Goal: Task Accomplishment & Management: Manage account settings

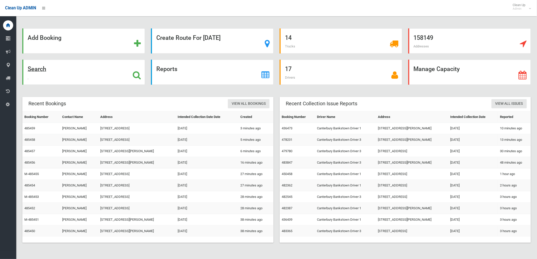
click at [89, 76] on div "Search" at bounding box center [83, 72] width 123 height 25
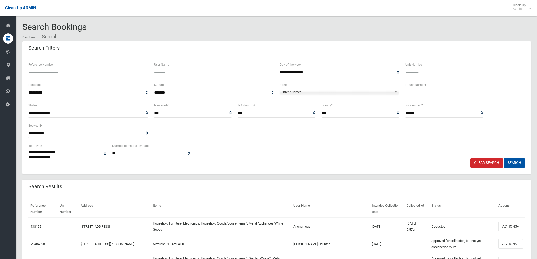
select select
click at [480, 94] on input "text" at bounding box center [464, 92] width 119 height 9
type input "***"
click at [368, 92] on span "Street Name*" at bounding box center [337, 92] width 110 height 6
type input "***"
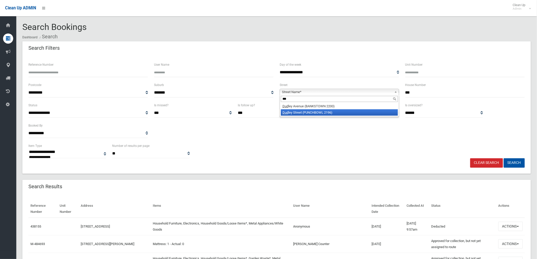
click at [331, 115] on li "Dud ley Street (PUNCHBOWL 2196)" at bounding box center [339, 112] width 117 height 6
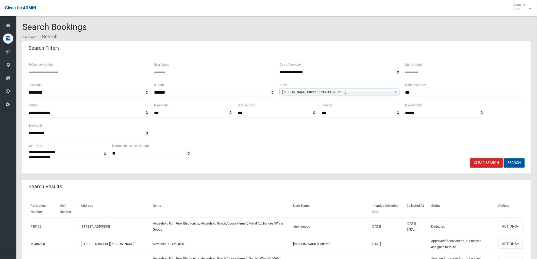
click at [508, 159] on button "Search" at bounding box center [513, 162] width 21 height 9
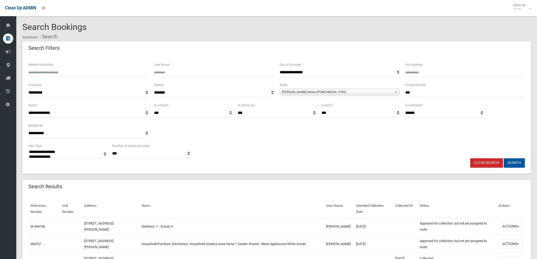
select select
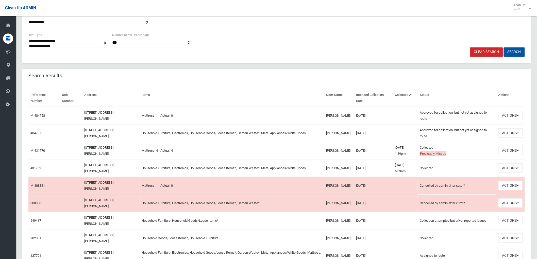
scroll to position [113, 0]
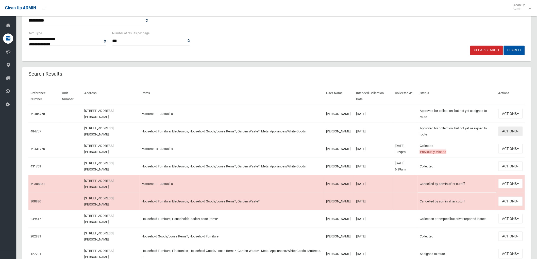
click at [505, 130] on button "Actions" at bounding box center [510, 131] width 24 height 9
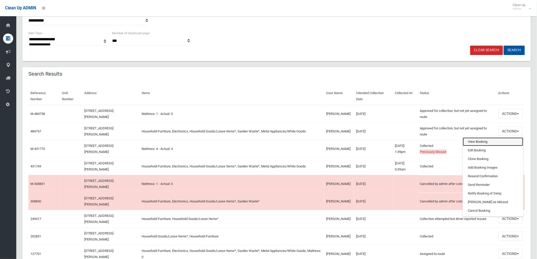
click at [497, 141] on link "View Booking" at bounding box center [493, 141] width 60 height 9
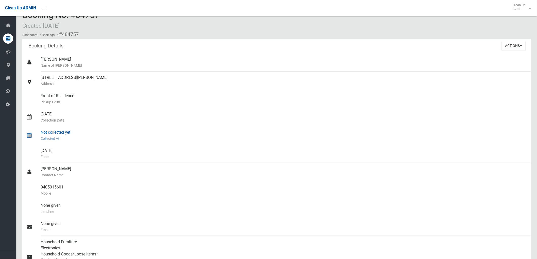
scroll to position [7, 0]
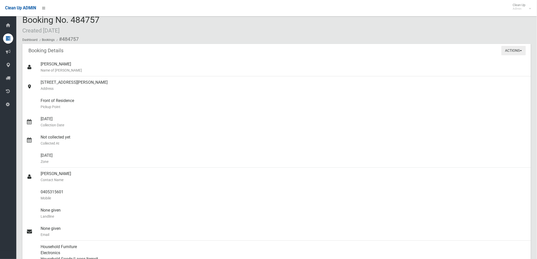
click at [516, 52] on button "Actions" at bounding box center [513, 50] width 24 height 9
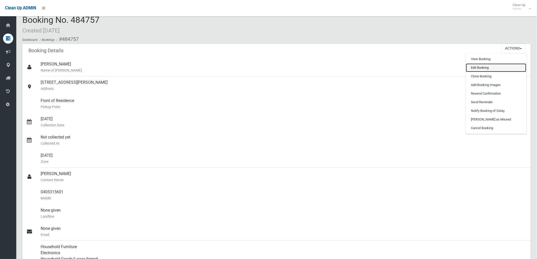
click at [512, 68] on link "Edit Booking" at bounding box center [496, 67] width 60 height 9
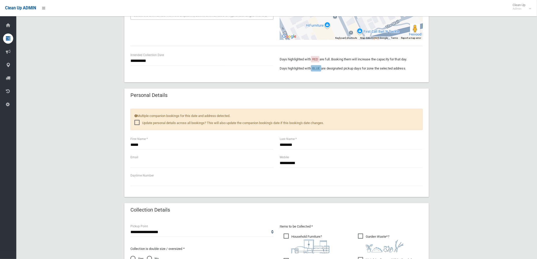
scroll to position [169, 0]
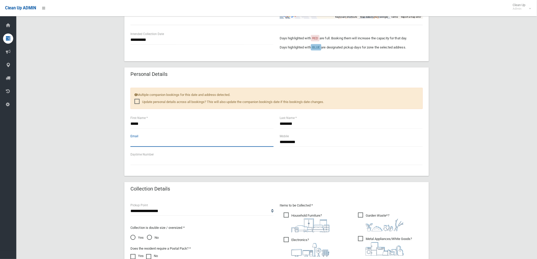
click at [148, 145] on input "text" at bounding box center [201, 141] width 143 height 9
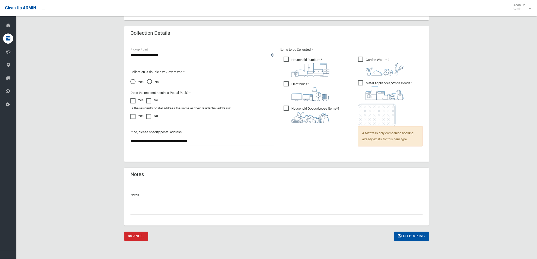
type input "**********"
click at [230, 211] on input "text" at bounding box center [276, 209] width 292 height 9
type input "**********"
click at [403, 237] on button "Edit Booking" at bounding box center [411, 236] width 34 height 9
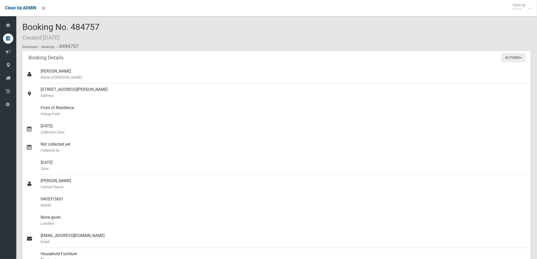
click at [511, 57] on button "Actions" at bounding box center [513, 57] width 24 height 9
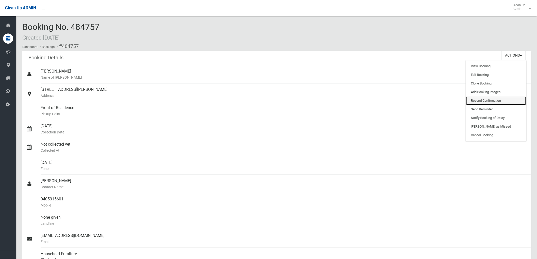
click at [497, 103] on link "Resend Confirmation" at bounding box center [496, 100] width 60 height 9
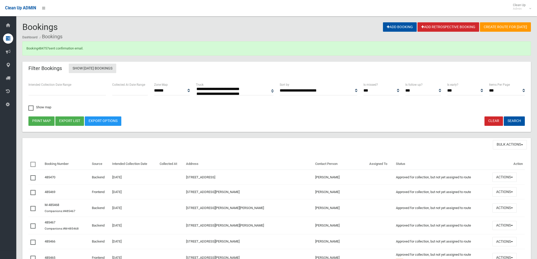
select select
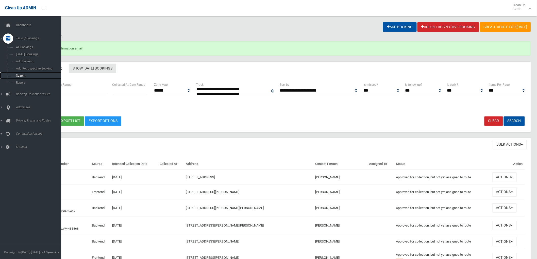
click at [17, 77] on span "Search" at bounding box center [37, 76] width 46 height 4
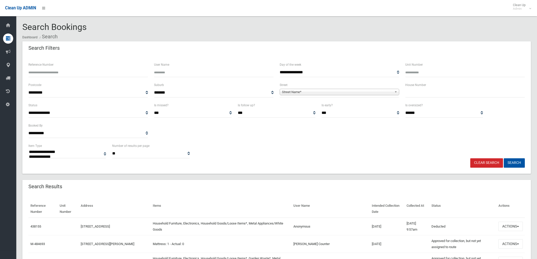
select select
click at [418, 94] on input "text" at bounding box center [464, 92] width 119 height 9
type input "**"
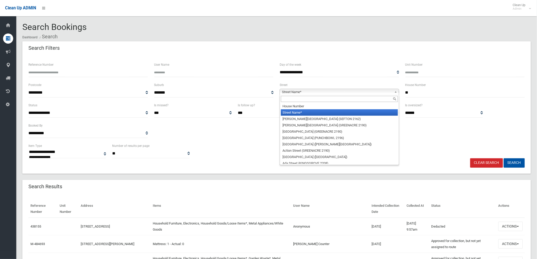
click at [392, 92] on span "Street Name*" at bounding box center [337, 92] width 110 height 6
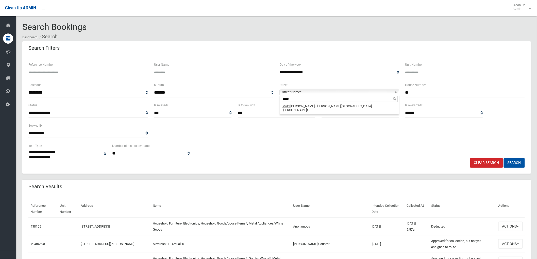
type input "*****"
click at [354, 106] on li "Middl eton Road (CHESTER HILL 2162)" at bounding box center [339, 108] width 117 height 10
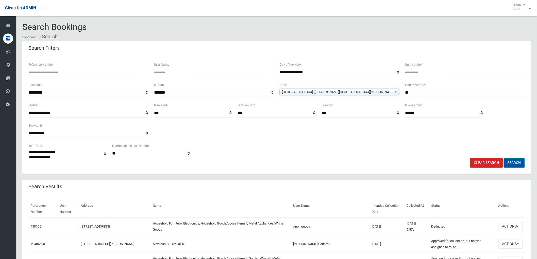
click at [509, 164] on button "Search" at bounding box center [513, 162] width 21 height 9
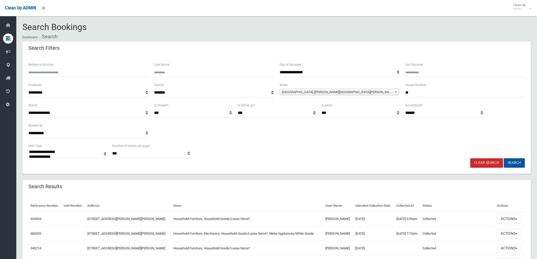
select select
click at [509, 221] on button "Actions" at bounding box center [509, 218] width 24 height 9
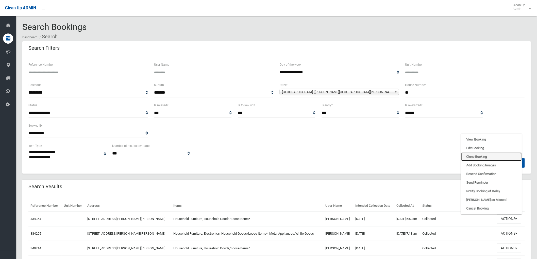
click at [481, 156] on link "Clone Booking" at bounding box center [491, 156] width 60 height 9
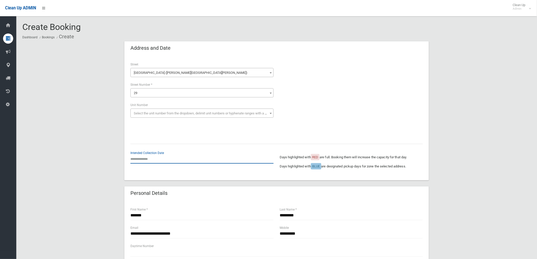
click at [143, 158] on input "text" at bounding box center [201, 158] width 143 height 9
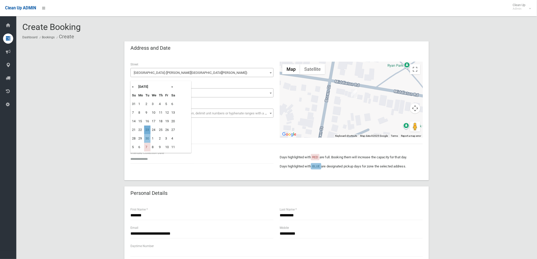
click at [148, 131] on td "23" at bounding box center [147, 130] width 6 height 9
type input "**********"
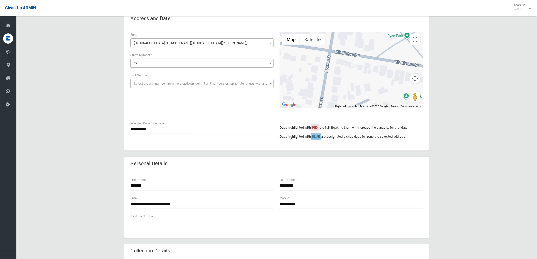
scroll to position [84, 0]
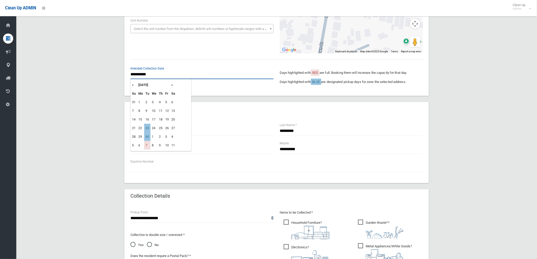
click at [143, 76] on input "**********" at bounding box center [201, 74] width 143 height 9
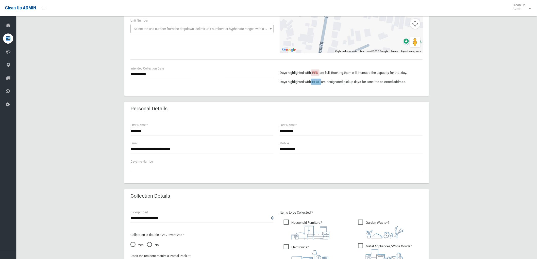
click at [233, 107] on div "Personal Details" at bounding box center [276, 109] width 304 height 14
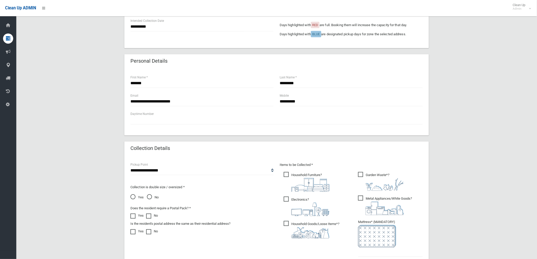
scroll to position [141, 0]
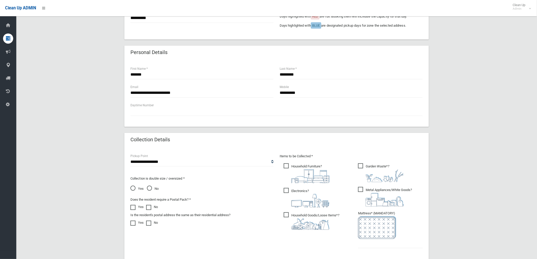
click at [299, 187] on label "Electronics ?" at bounding box center [307, 197] width 46 height 21
click at [376, 189] on span "Metal Appliances/White Goods ?" at bounding box center [385, 197] width 54 height 20
click at [385, 246] on input "text" at bounding box center [390, 243] width 65 height 9
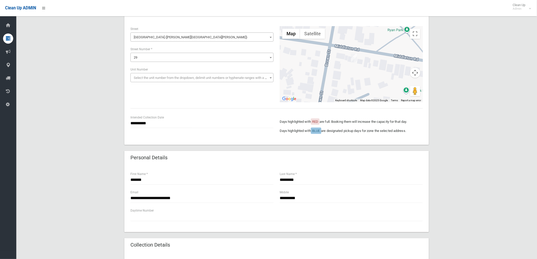
scroll to position [0, 0]
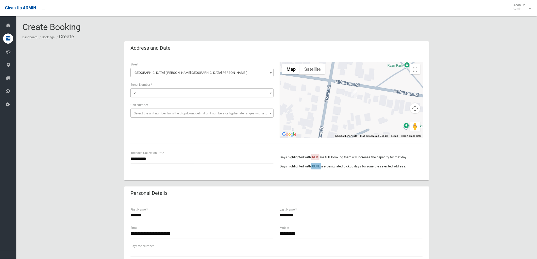
type input "*"
click at [218, 232] on input "**********" at bounding box center [201, 233] width 143 height 9
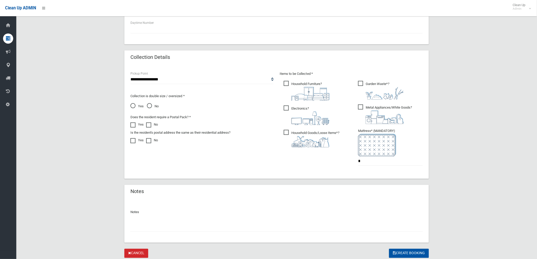
scroll to position [225, 0]
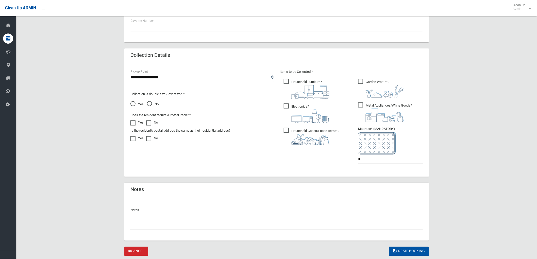
click at [237, 223] on input "text" at bounding box center [276, 224] width 292 height 9
click at [393, 252] on icon "submit" at bounding box center [394, 251] width 3 height 4
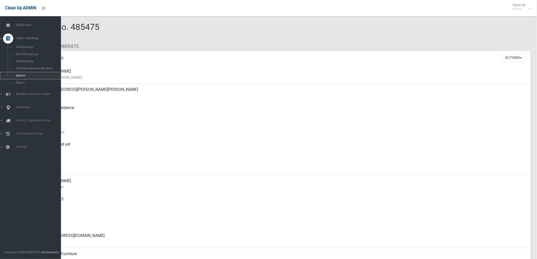
click at [15, 74] on link "Search" at bounding box center [32, 75] width 65 height 7
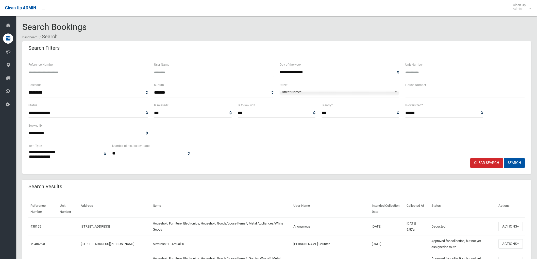
select select
click at [420, 94] on input "text" at bounding box center [464, 92] width 119 height 9
click at [423, 95] on input "text" at bounding box center [464, 92] width 119 height 9
type input "**"
click at [382, 93] on span "Street Name*" at bounding box center [337, 92] width 110 height 6
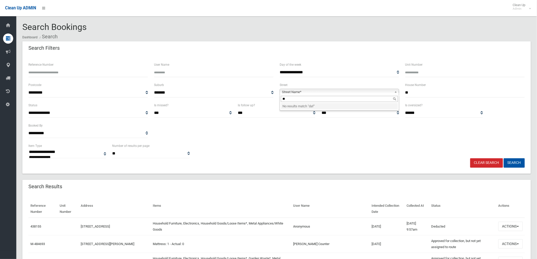
type input "*"
type input "****"
click at [317, 105] on li "Daph ne Avenue (BANKSTOWN 2200)" at bounding box center [339, 106] width 117 height 6
click at [512, 165] on button "Search" at bounding box center [513, 162] width 21 height 9
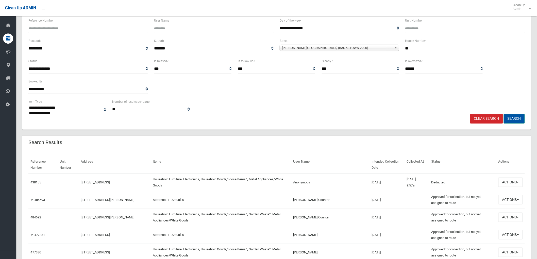
scroll to position [141, 0]
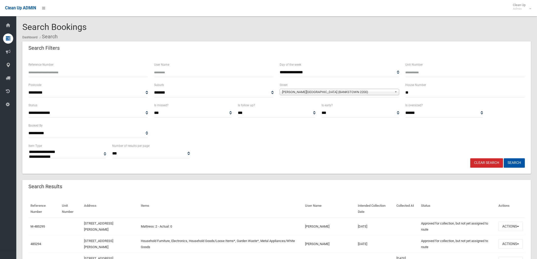
select select
click at [511, 227] on button "Actions" at bounding box center [510, 226] width 24 height 9
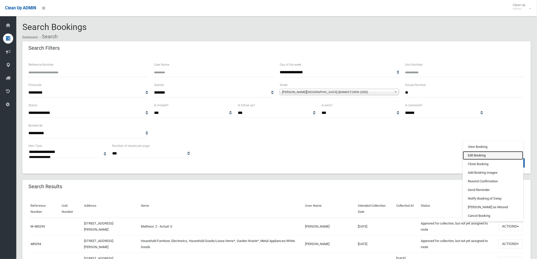
click at [485, 153] on link "Edit Booking" at bounding box center [493, 155] width 60 height 9
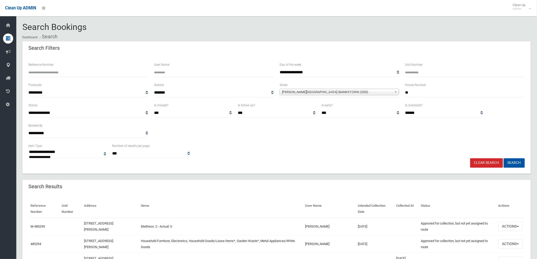
click at [396, 145] on div "**********" at bounding box center [276, 150] width 502 height 15
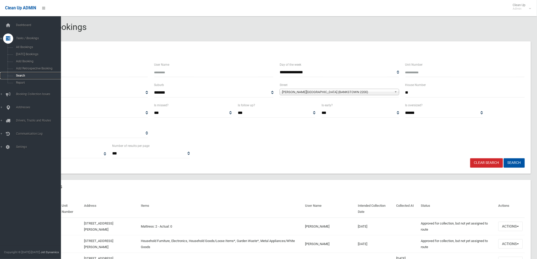
click at [9, 76] on link "Search" at bounding box center [32, 75] width 65 height 7
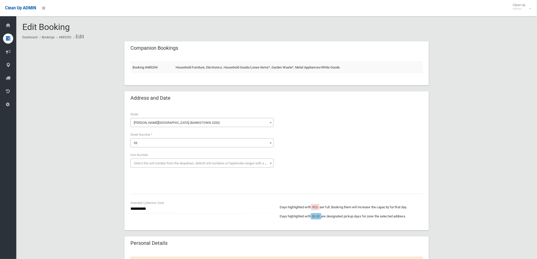
scroll to position [28, 0]
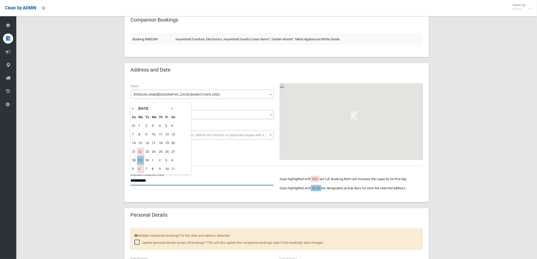
click at [140, 179] on input "**********" at bounding box center [201, 180] width 143 height 9
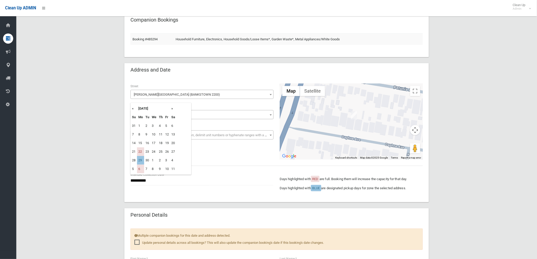
click at [172, 108] on th "»" at bounding box center [173, 108] width 6 height 9
click at [133, 108] on th "«" at bounding box center [134, 108] width 6 height 9
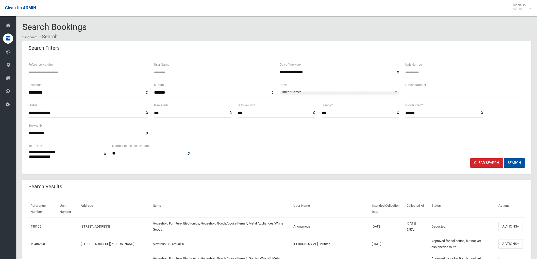
select select
click at [423, 95] on input "text" at bounding box center [464, 92] width 119 height 9
type input "**"
click at [318, 88] on div "**********" at bounding box center [339, 89] width 119 height 15
click at [318, 91] on span "Street Name*" at bounding box center [337, 92] width 110 height 6
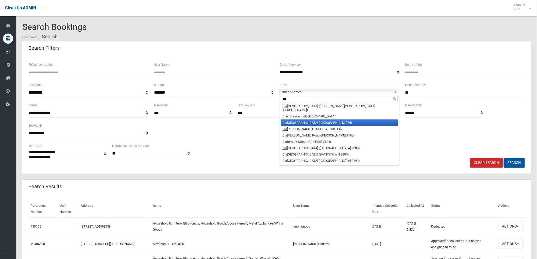
scroll to position [28, 0]
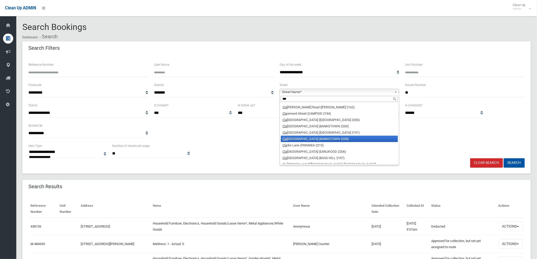
type input "***"
click at [304, 136] on li "[GEOGRAPHIC_DATA] (BANKSTOWN 2200)" at bounding box center [339, 139] width 117 height 6
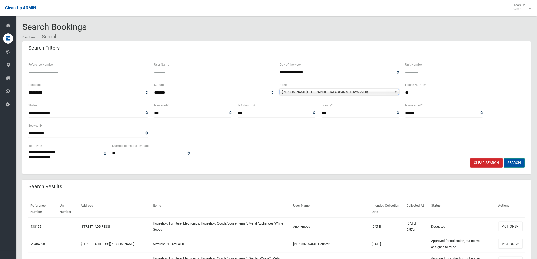
click at [518, 161] on button "Search" at bounding box center [513, 162] width 21 height 9
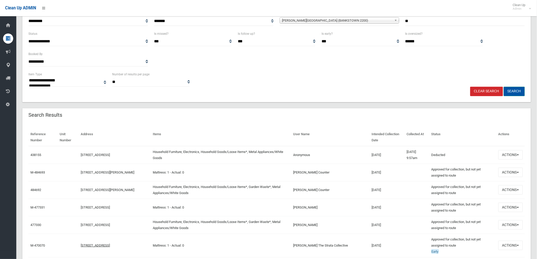
scroll to position [84, 0]
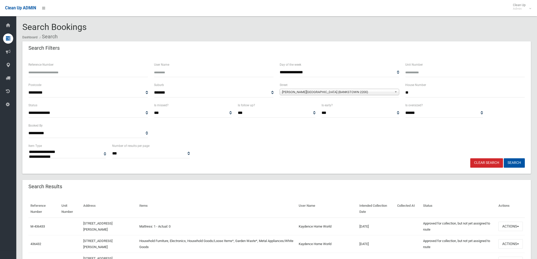
select select
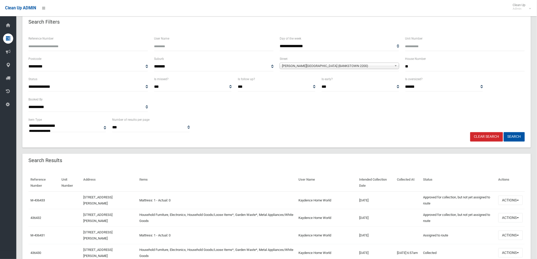
scroll to position [56, 0]
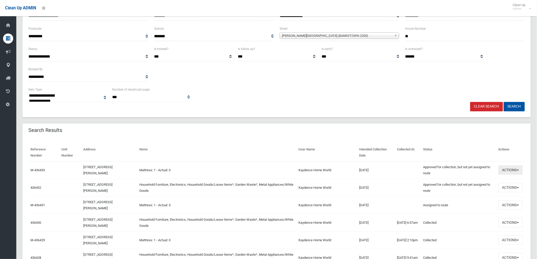
click at [508, 173] on button "Actions" at bounding box center [510, 169] width 24 height 9
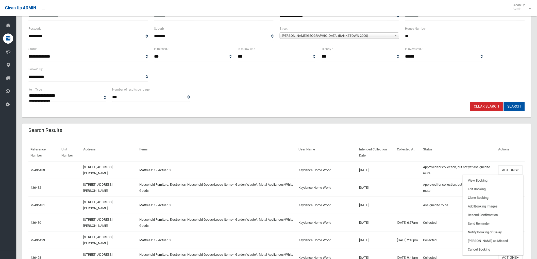
click at [420, 136] on div "Search Results" at bounding box center [276, 131] width 508 height 14
